Goal: Task Accomplishment & Management: Use online tool/utility

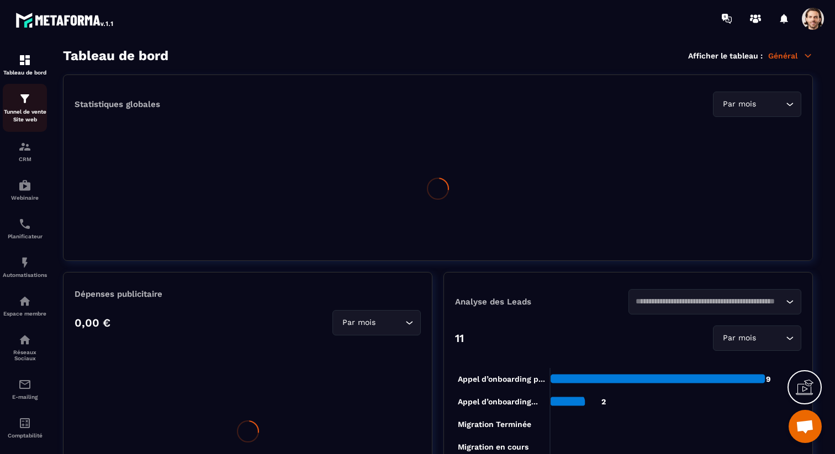
click at [36, 130] on link "Tunnel de vente Site web" at bounding box center [25, 108] width 44 height 48
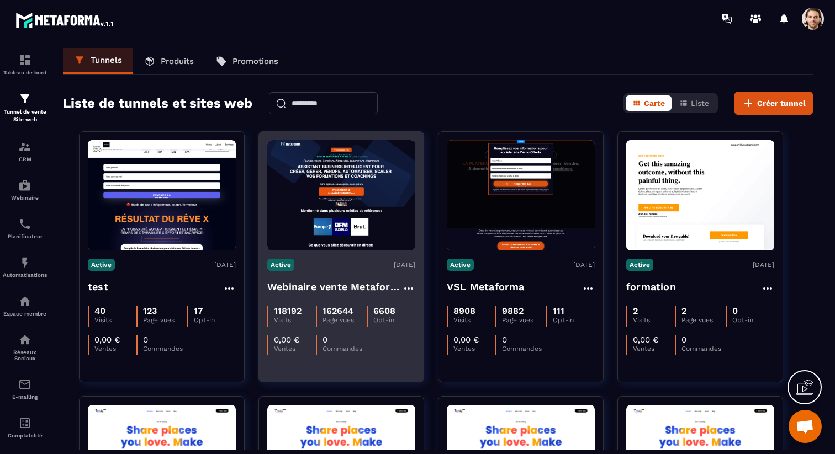
click at [325, 290] on h4 "Webinaire vente Metaforma" at bounding box center [334, 286] width 135 height 15
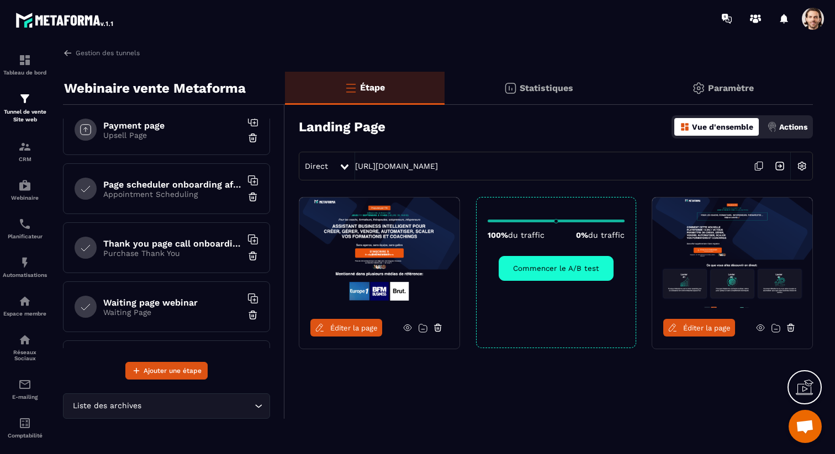
scroll to position [420, 0]
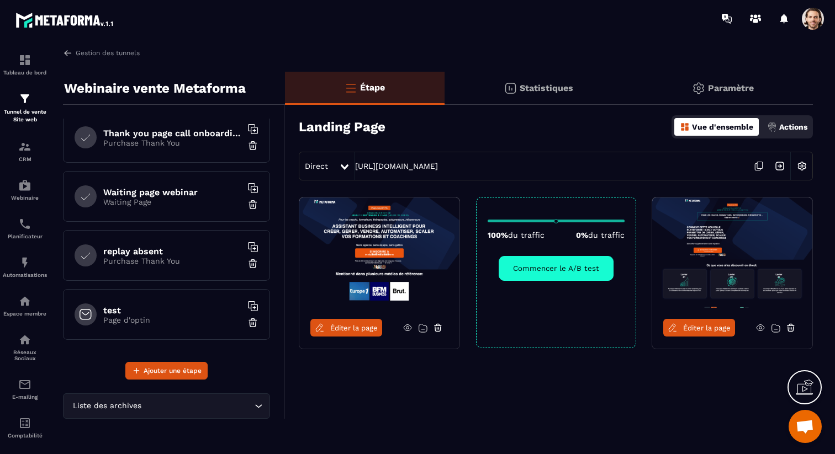
click at [161, 201] on p "Waiting Page" at bounding box center [172, 202] width 138 height 9
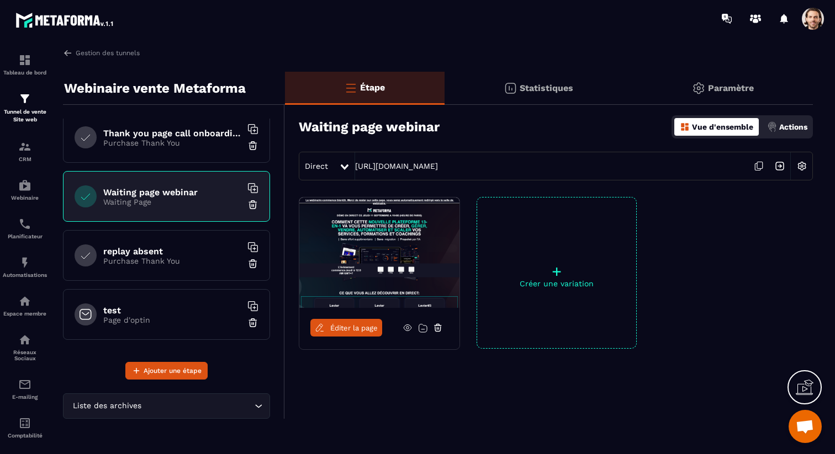
click at [355, 326] on span "Éditer la page" at bounding box center [353, 328] width 47 height 8
